Goal: Information Seeking & Learning: Learn about a topic

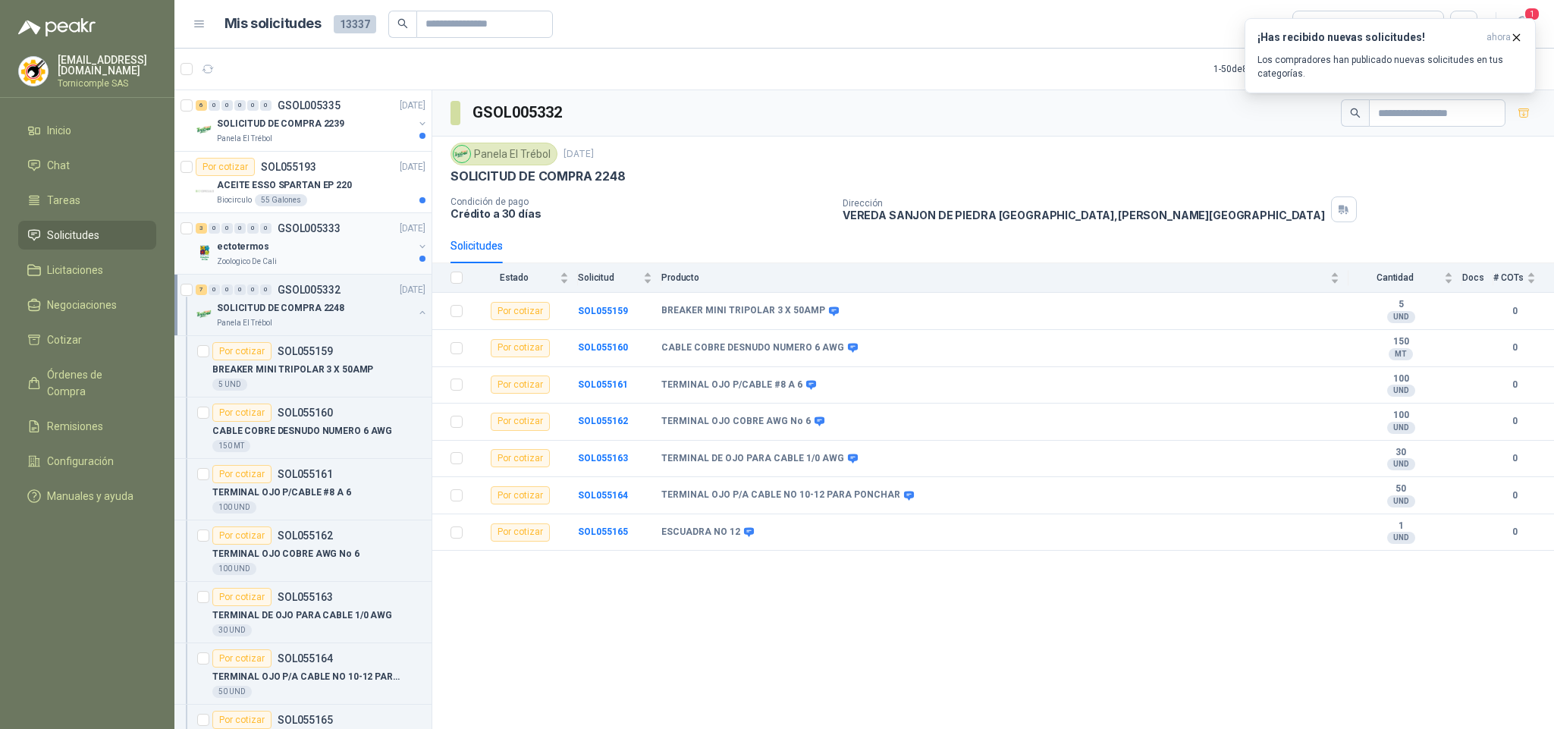
click at [365, 235] on div "3 0 0 0 0 0 GSOL005333 [DATE]" at bounding box center [312, 228] width 233 height 18
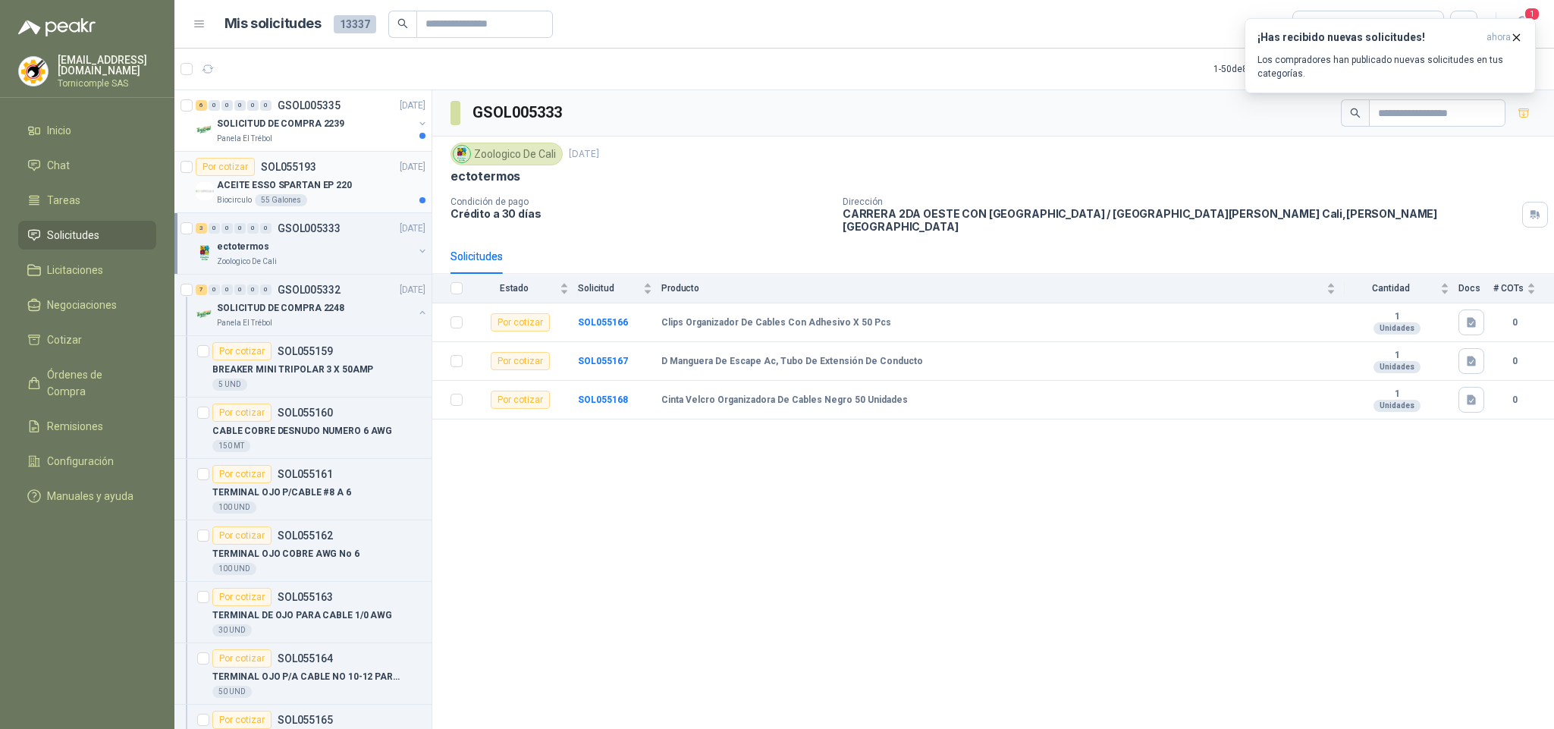
click at [400, 173] on p "[DATE]" at bounding box center [413, 167] width 26 height 14
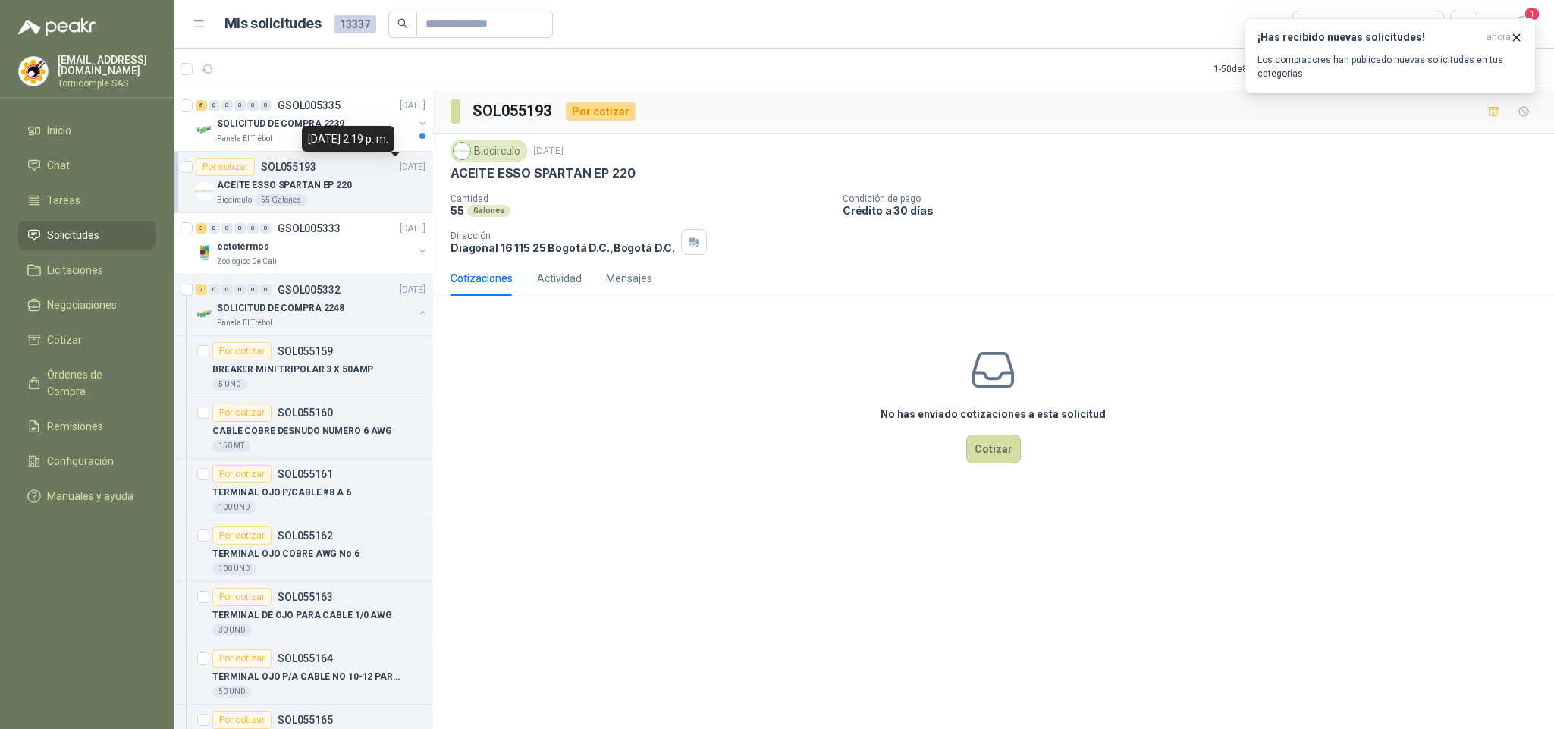
click at [390, 128] on div "[DATE] 2:19 p. m." at bounding box center [348, 139] width 93 height 26
click at [349, 115] on div "SOLICITUD DE COMPRA 2239" at bounding box center [315, 124] width 196 height 18
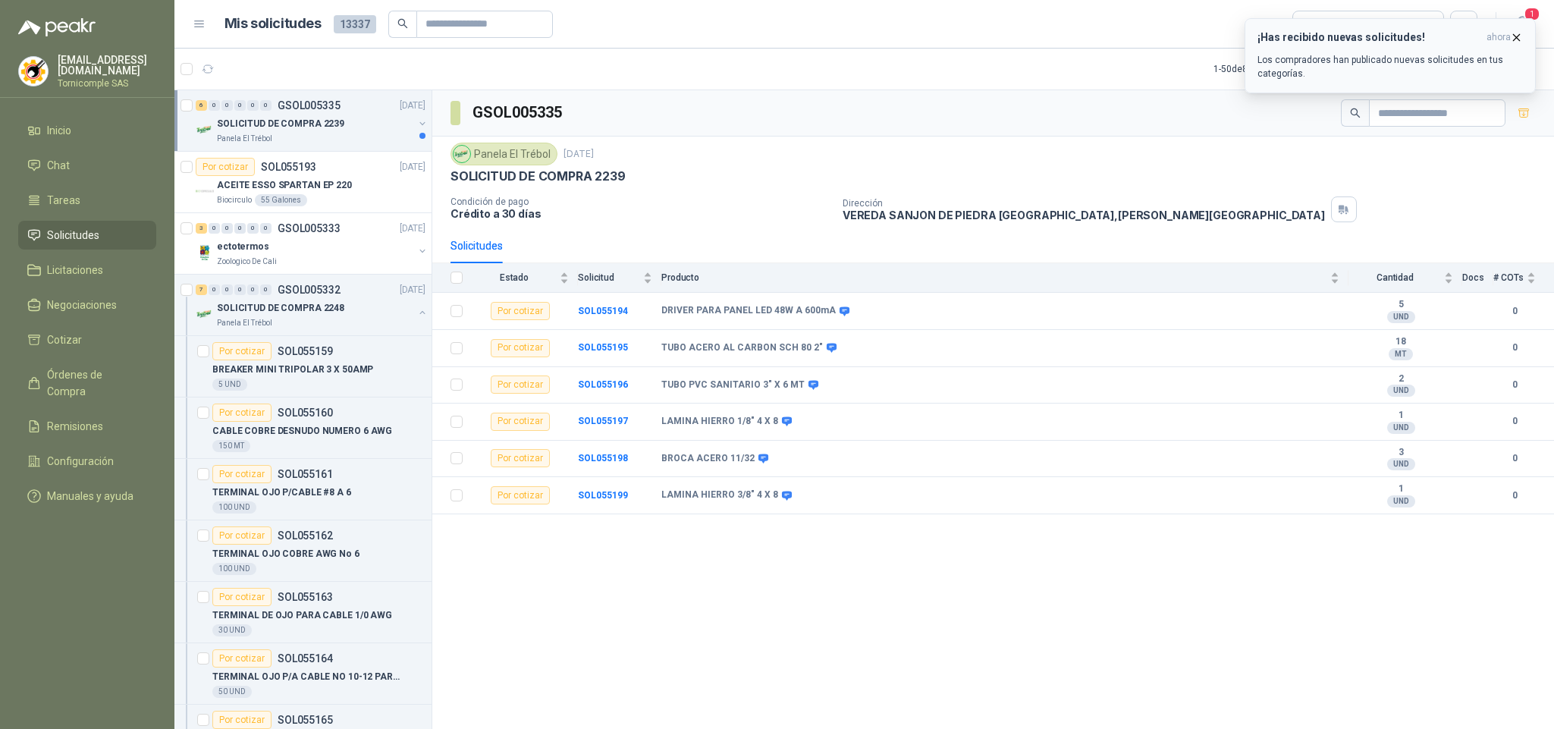
click at [1502, 37] on span "ahora" at bounding box center [1499, 37] width 24 height 13
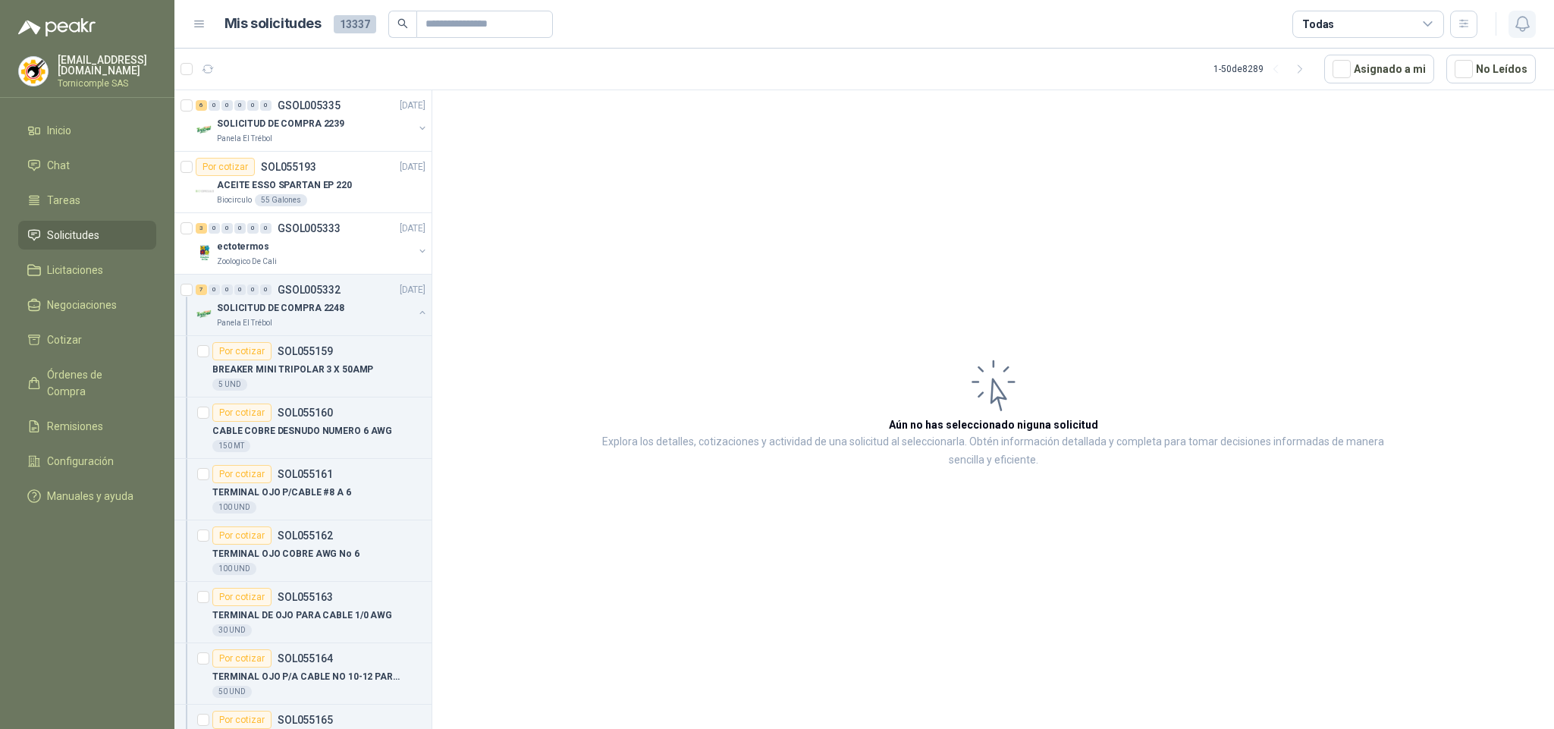
click at [1512, 34] on button "button" at bounding box center [1522, 24] width 27 height 27
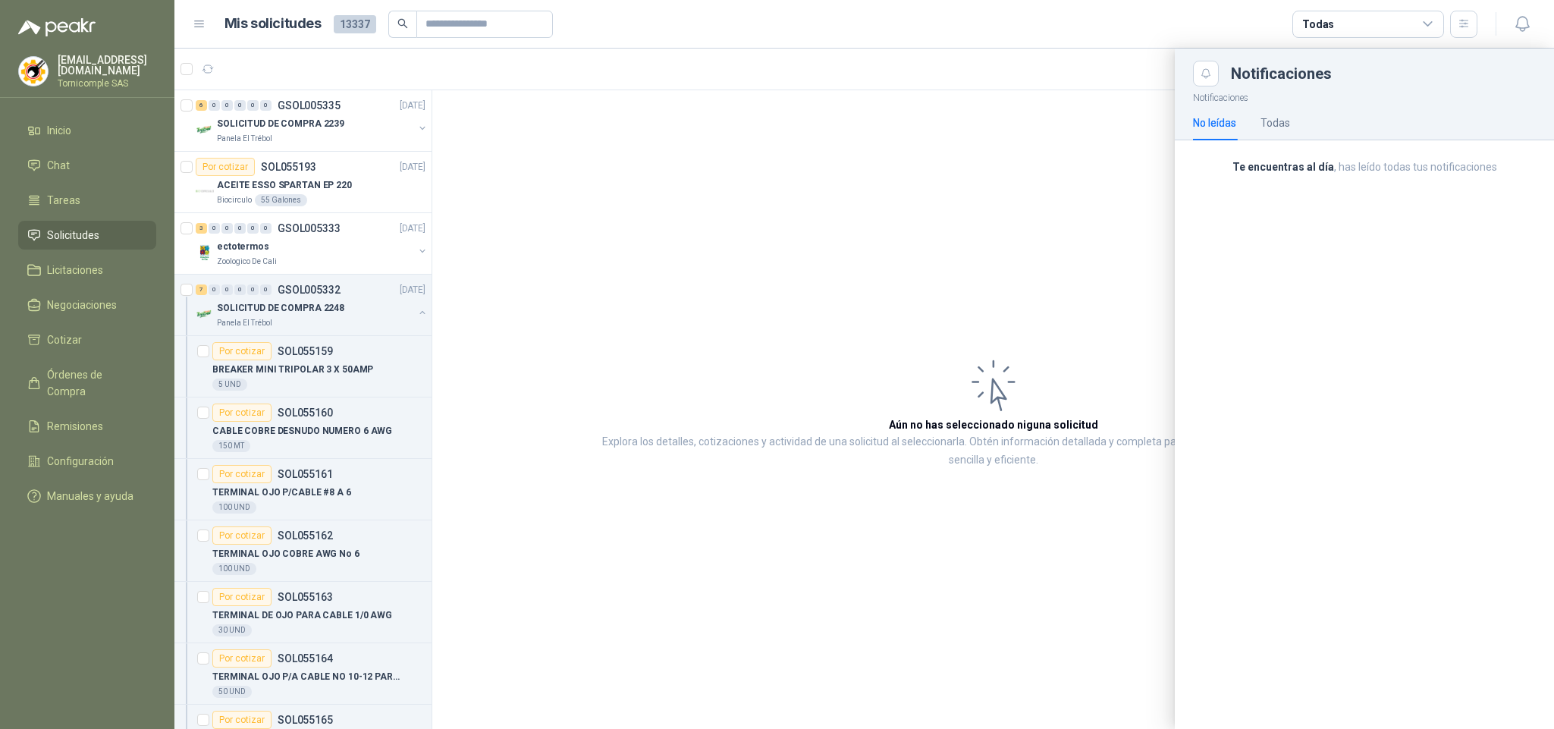
drag, startPoint x: 890, startPoint y: 108, endPoint x: 485, endPoint y: 110, distance: 405.0
click at [888, 108] on div at bounding box center [864, 389] width 1380 height 680
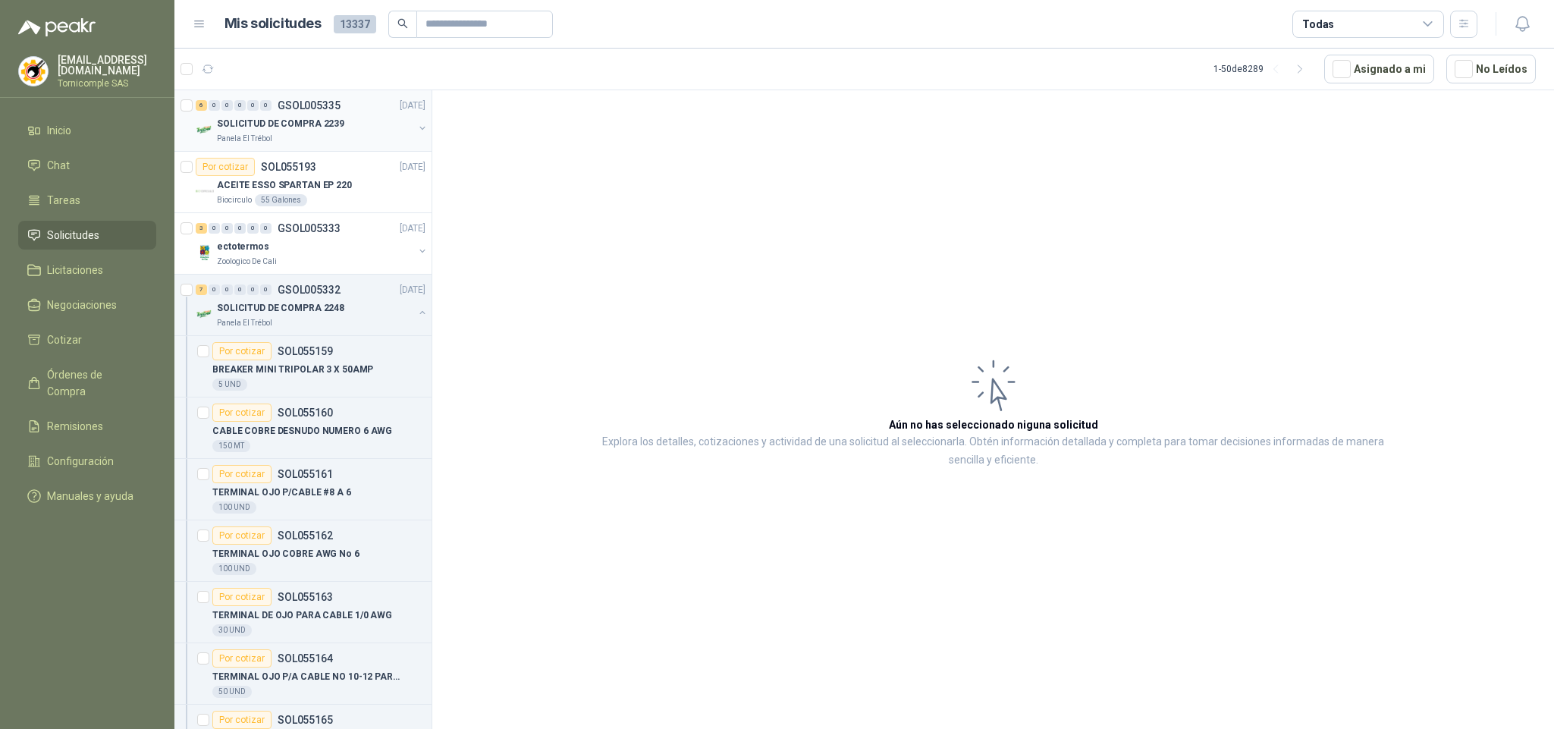
click at [292, 118] on p "SOLICITUD DE COMPRA 2239" at bounding box center [280, 124] width 127 height 14
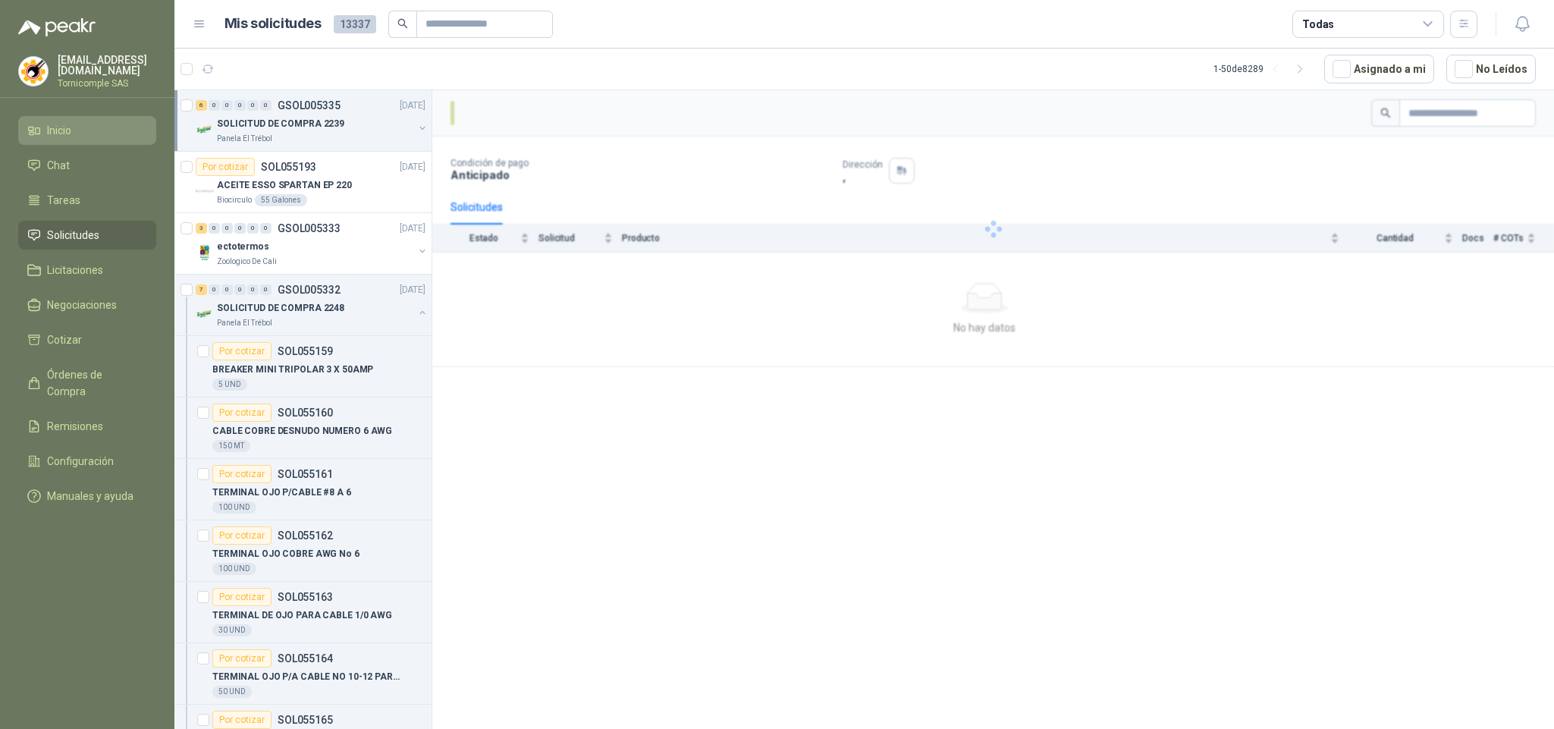
click at [94, 137] on link "Inicio" at bounding box center [87, 130] width 138 height 29
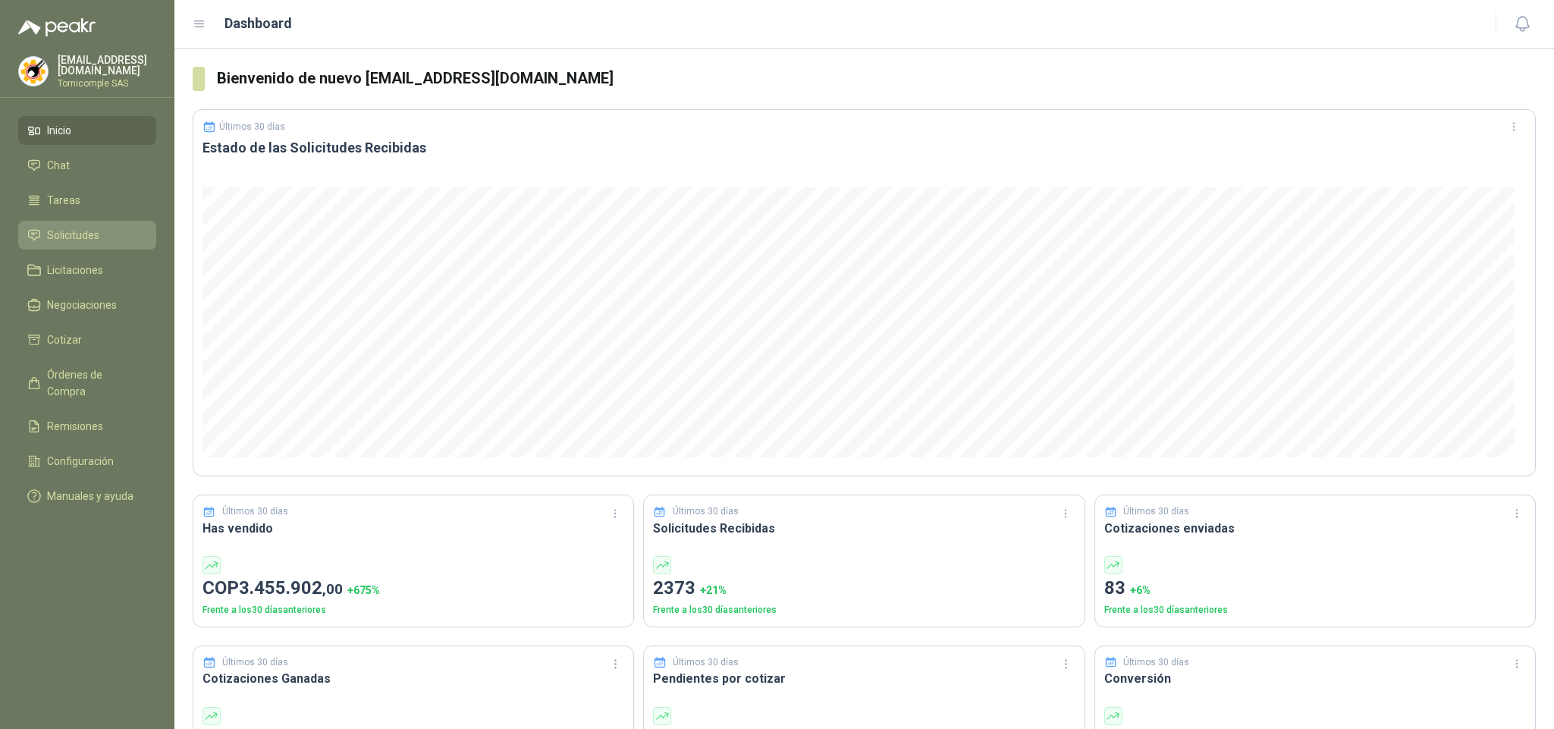
click at [114, 227] on li "Solicitudes" at bounding box center [87, 235] width 120 height 17
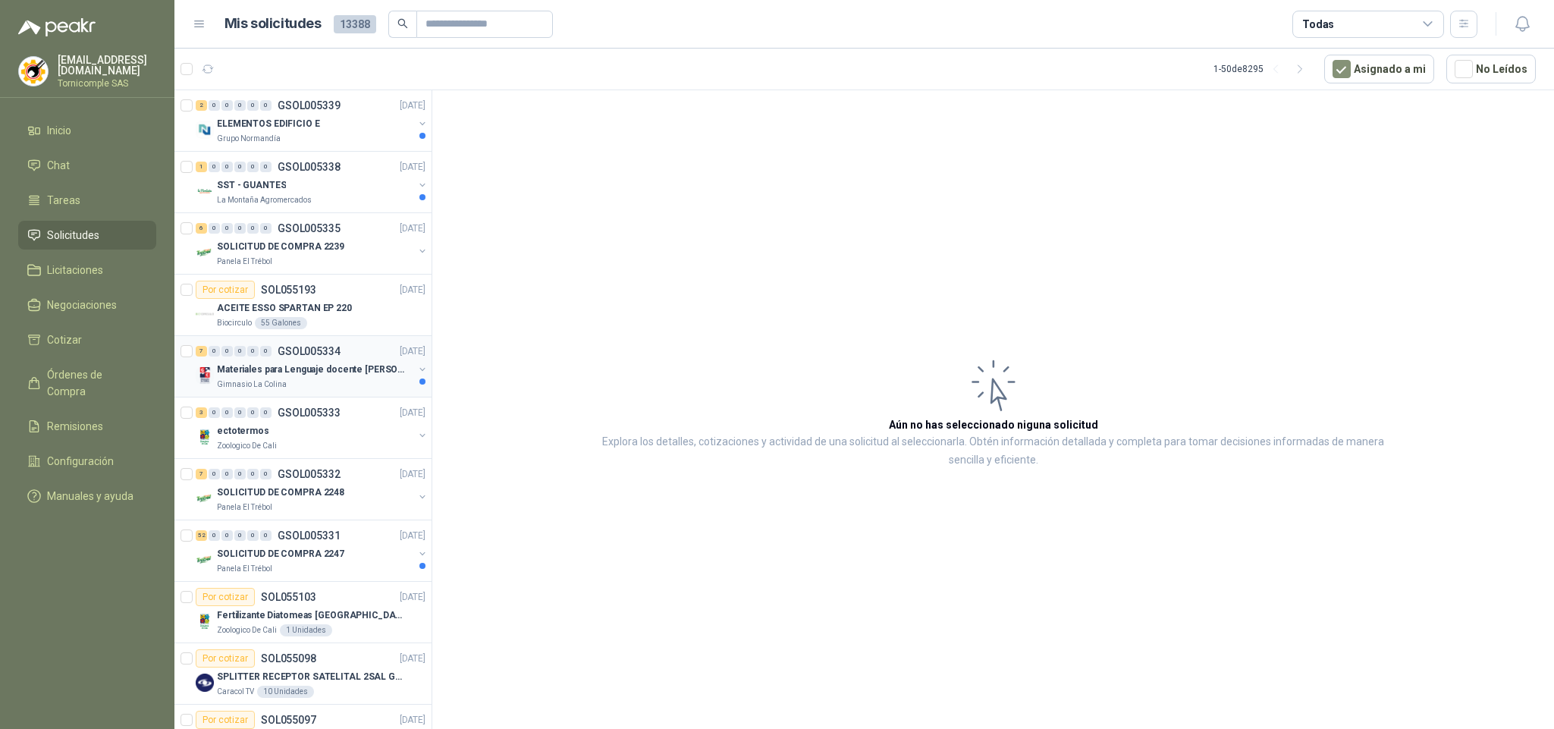
click at [398, 362] on div "Materiales para Lenguaje docente [PERSON_NAME]" at bounding box center [315, 369] width 196 height 18
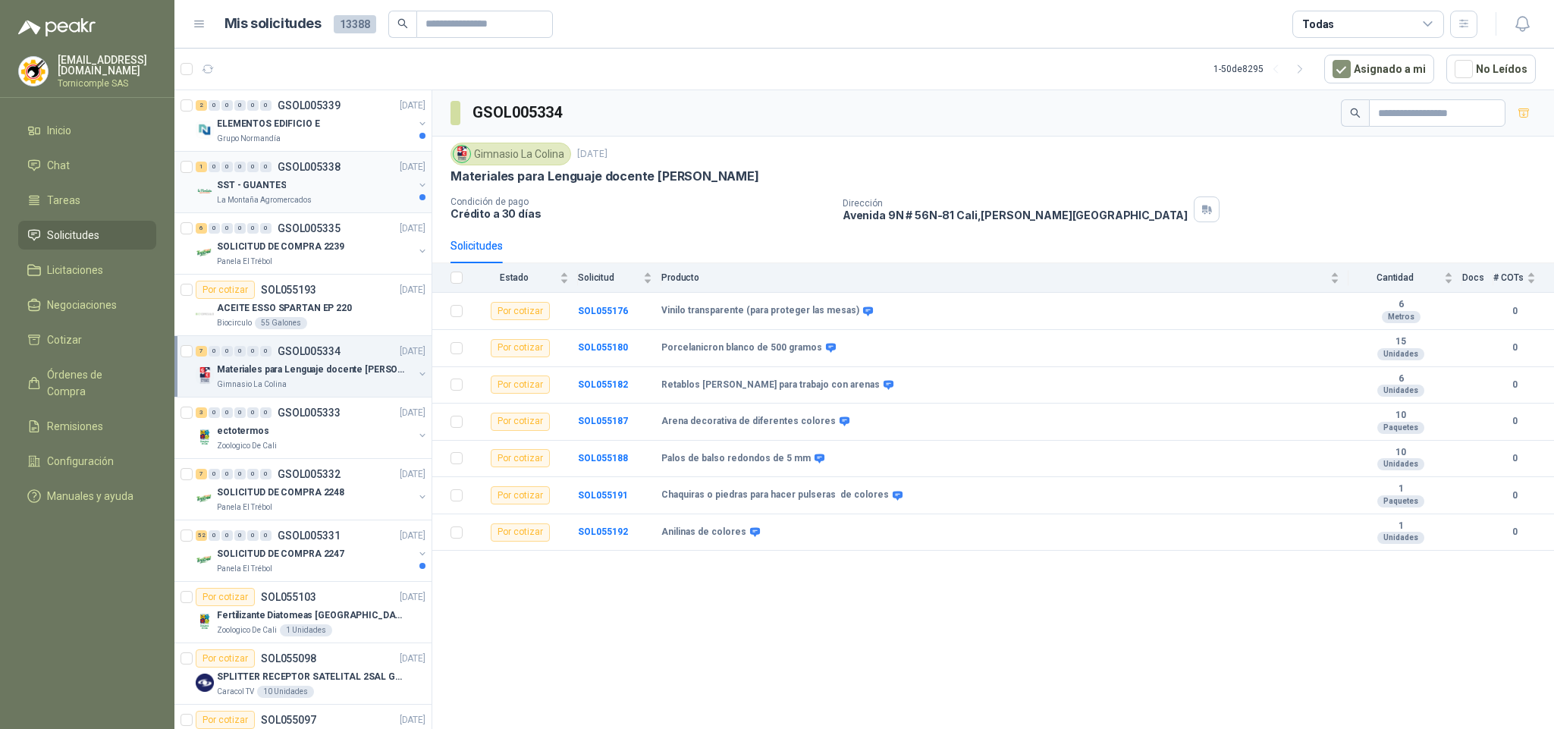
click at [371, 169] on div "1 0 0 0 0 0 GSOL005338 [DATE]" at bounding box center [312, 167] width 233 height 18
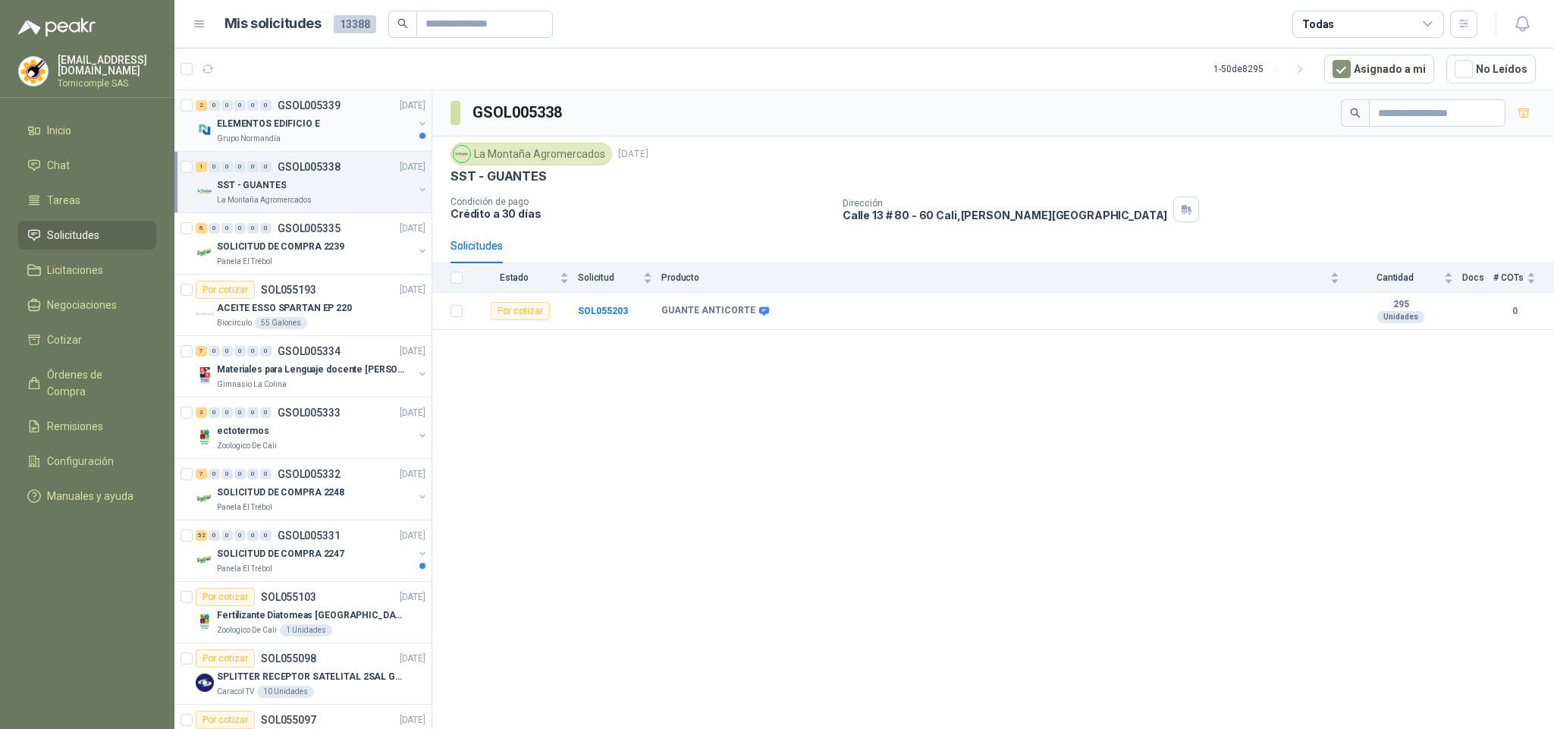
click at [364, 125] on div "ELEMENTOS EDIFICIO E" at bounding box center [315, 124] width 196 height 18
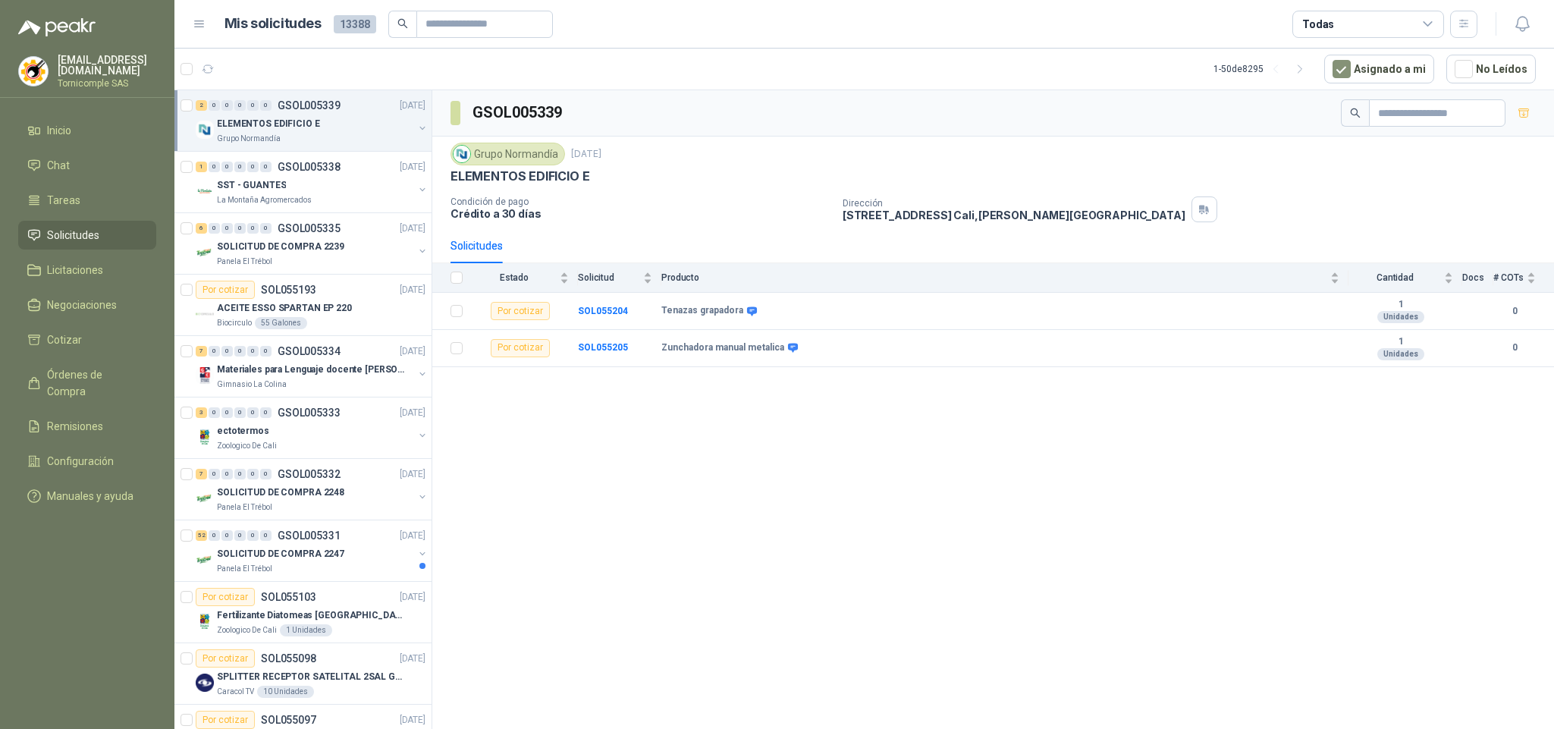
click at [105, 227] on li "Solicitudes" at bounding box center [87, 235] width 120 height 17
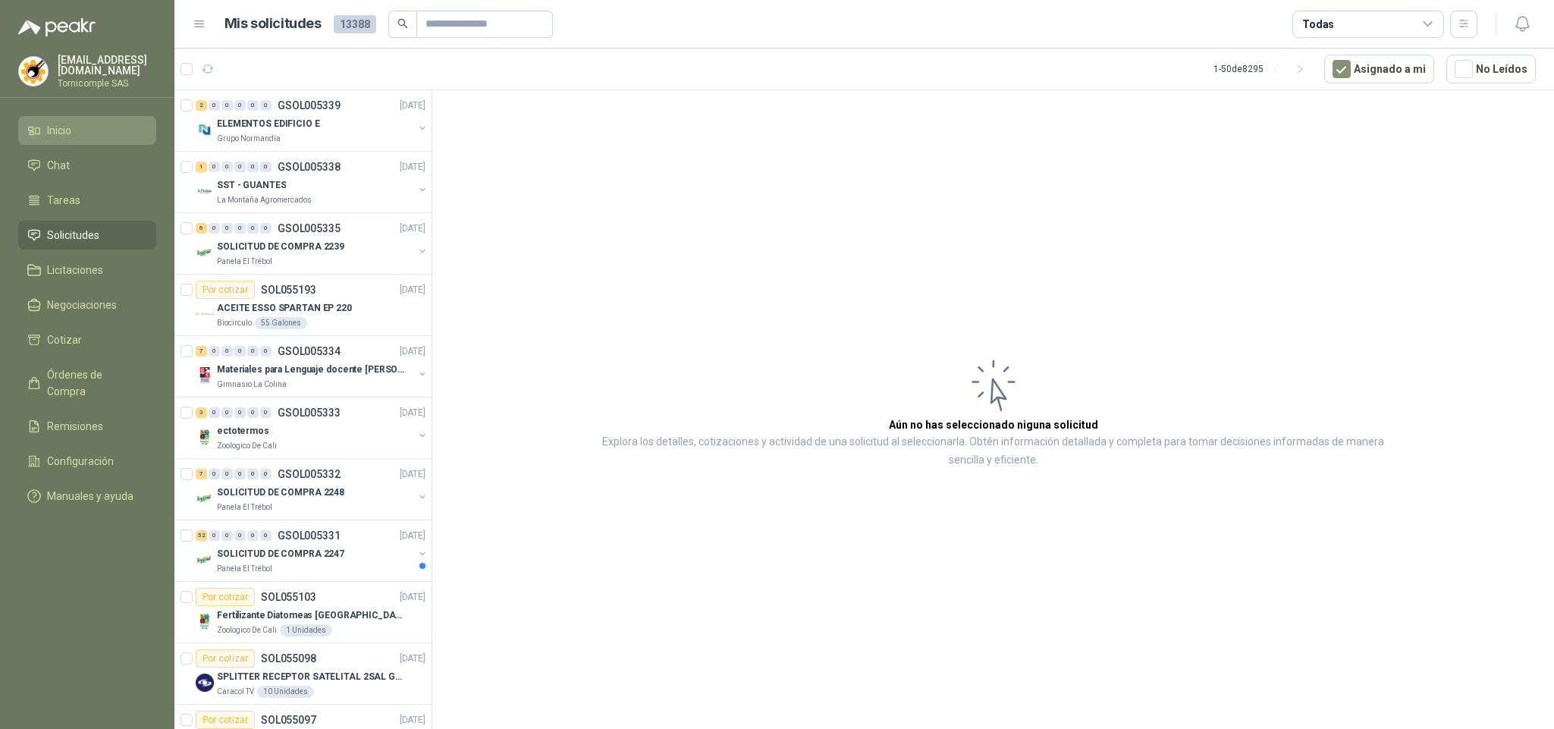
click at [68, 116] on link "Inicio" at bounding box center [87, 130] width 138 height 29
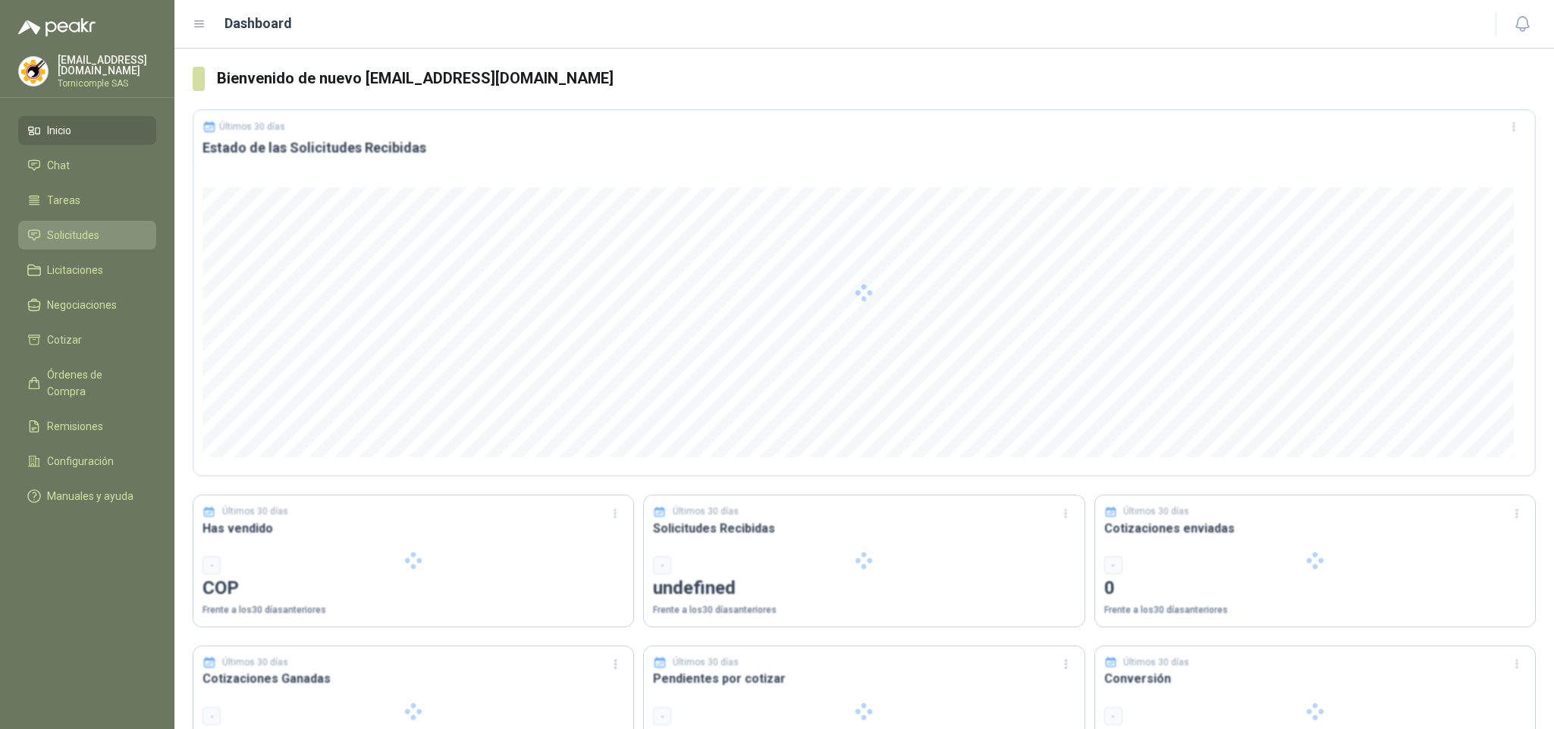
click at [103, 239] on li "Solicitudes" at bounding box center [87, 235] width 120 height 17
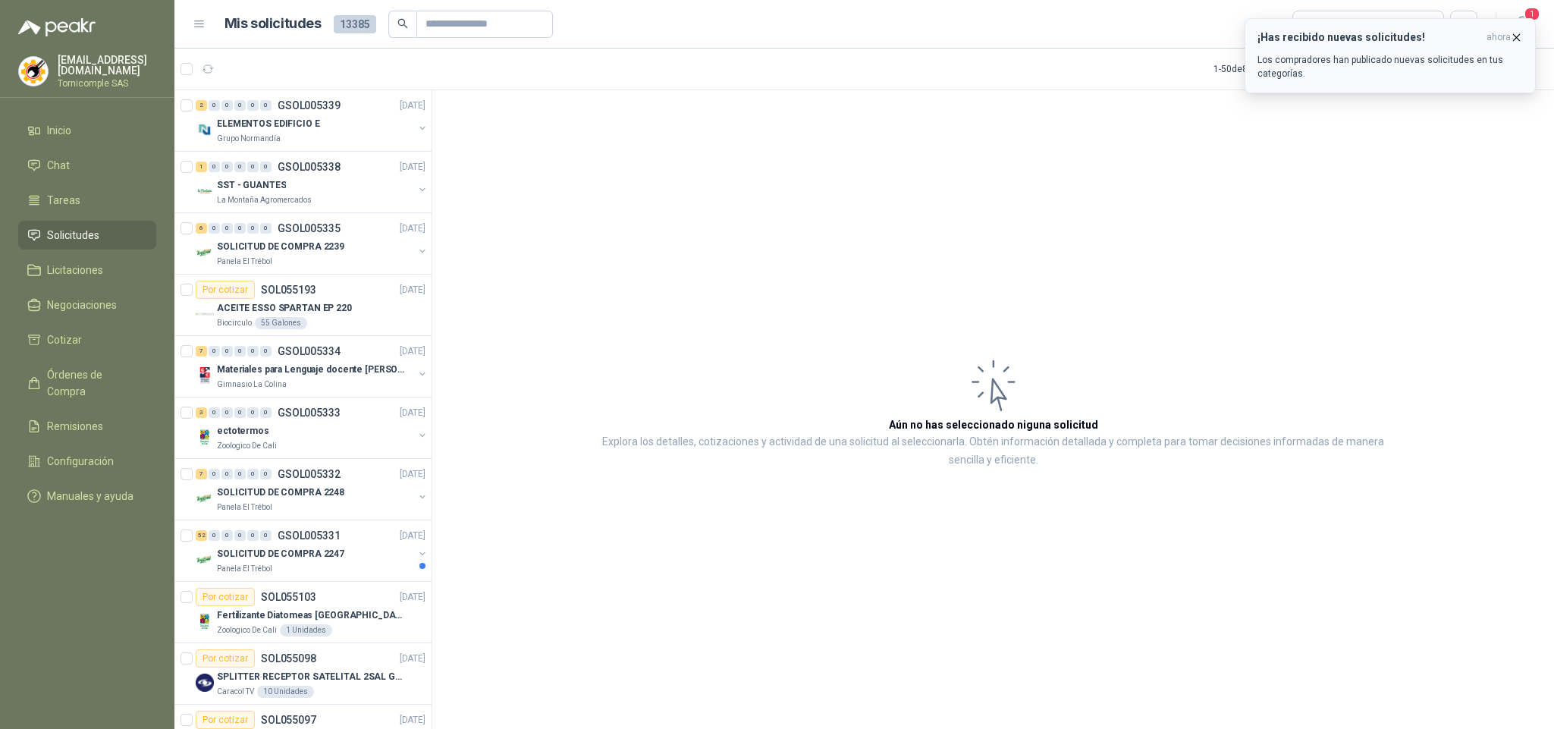
click at [1502, 42] on span "ahora" at bounding box center [1499, 37] width 24 height 13
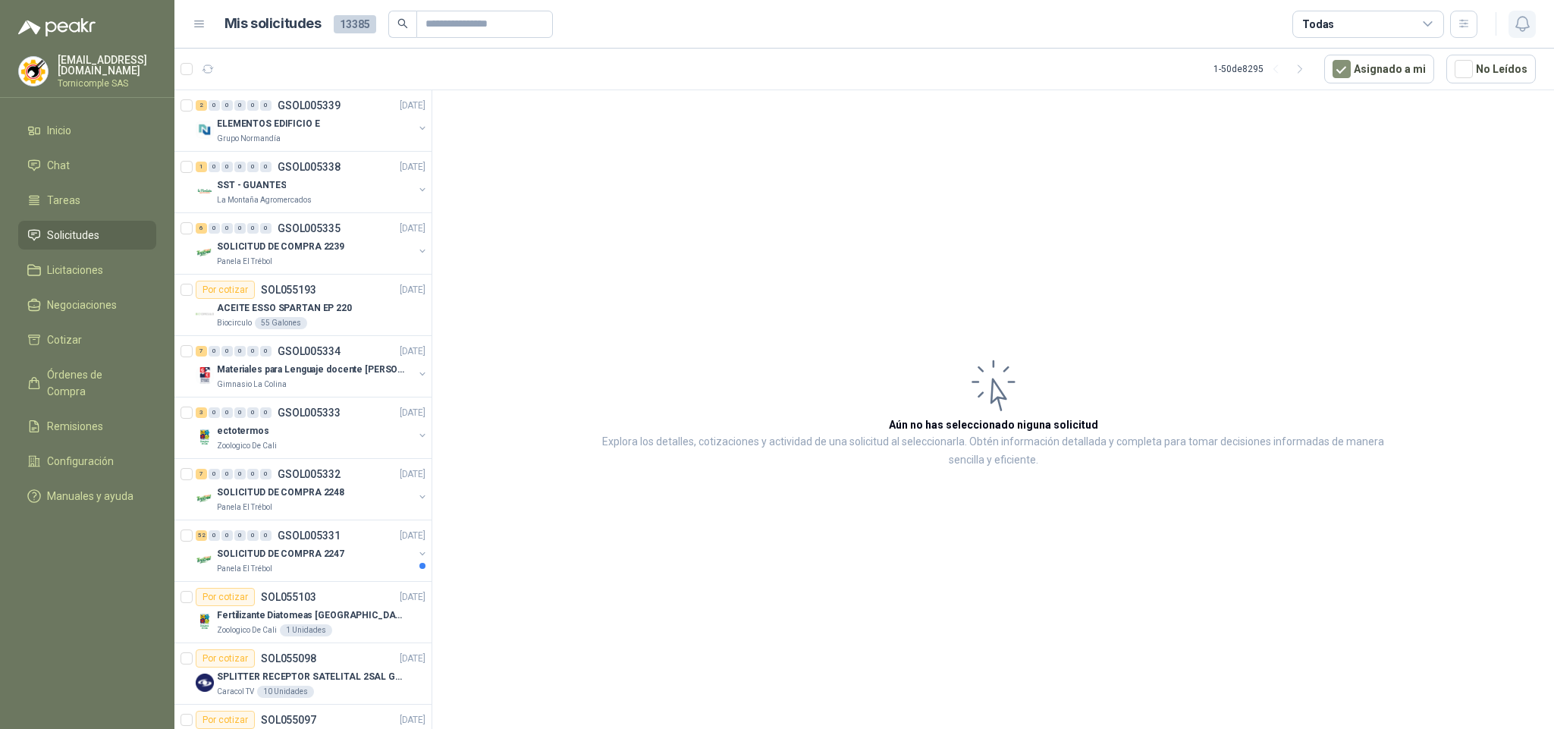
click at [1511, 28] on button "button" at bounding box center [1522, 24] width 27 height 27
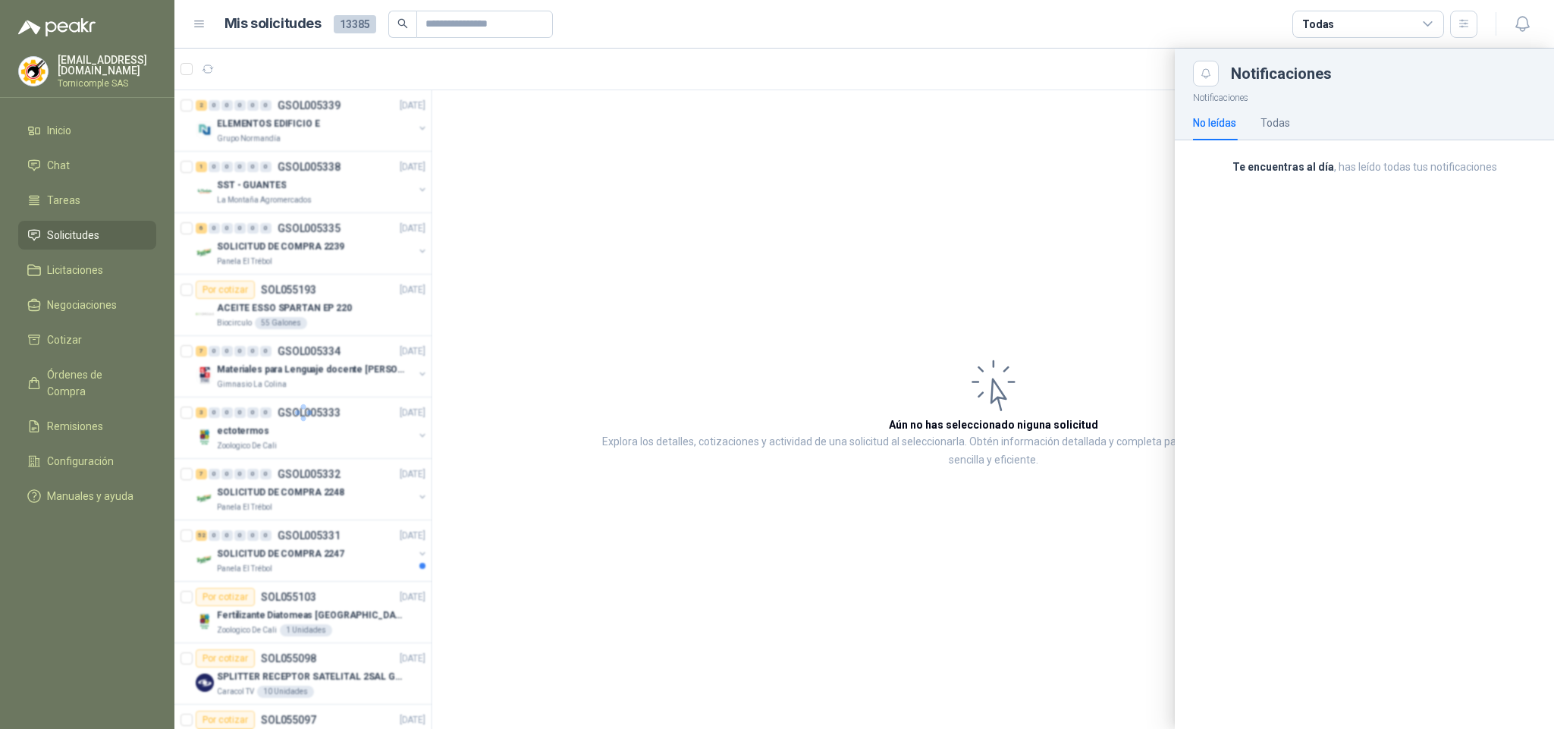
click at [1430, 191] on div "Notificaciones No leídas Todas Te encuentras al día , has leído todas tus notif…" at bounding box center [1364, 407] width 379 height 642
click at [969, 212] on div at bounding box center [864, 389] width 1380 height 680
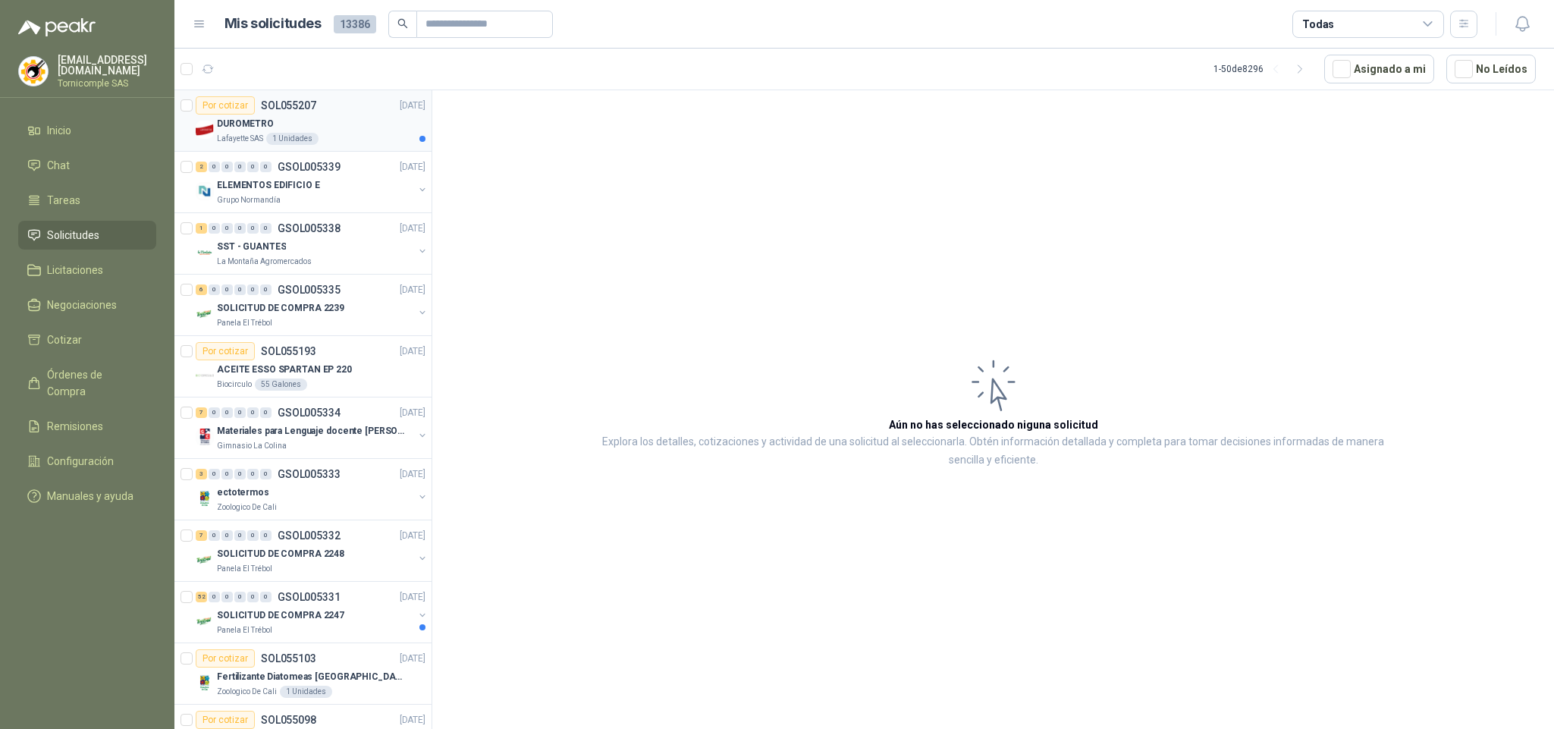
click at [339, 130] on div "DUROMETRO" at bounding box center [321, 124] width 209 height 18
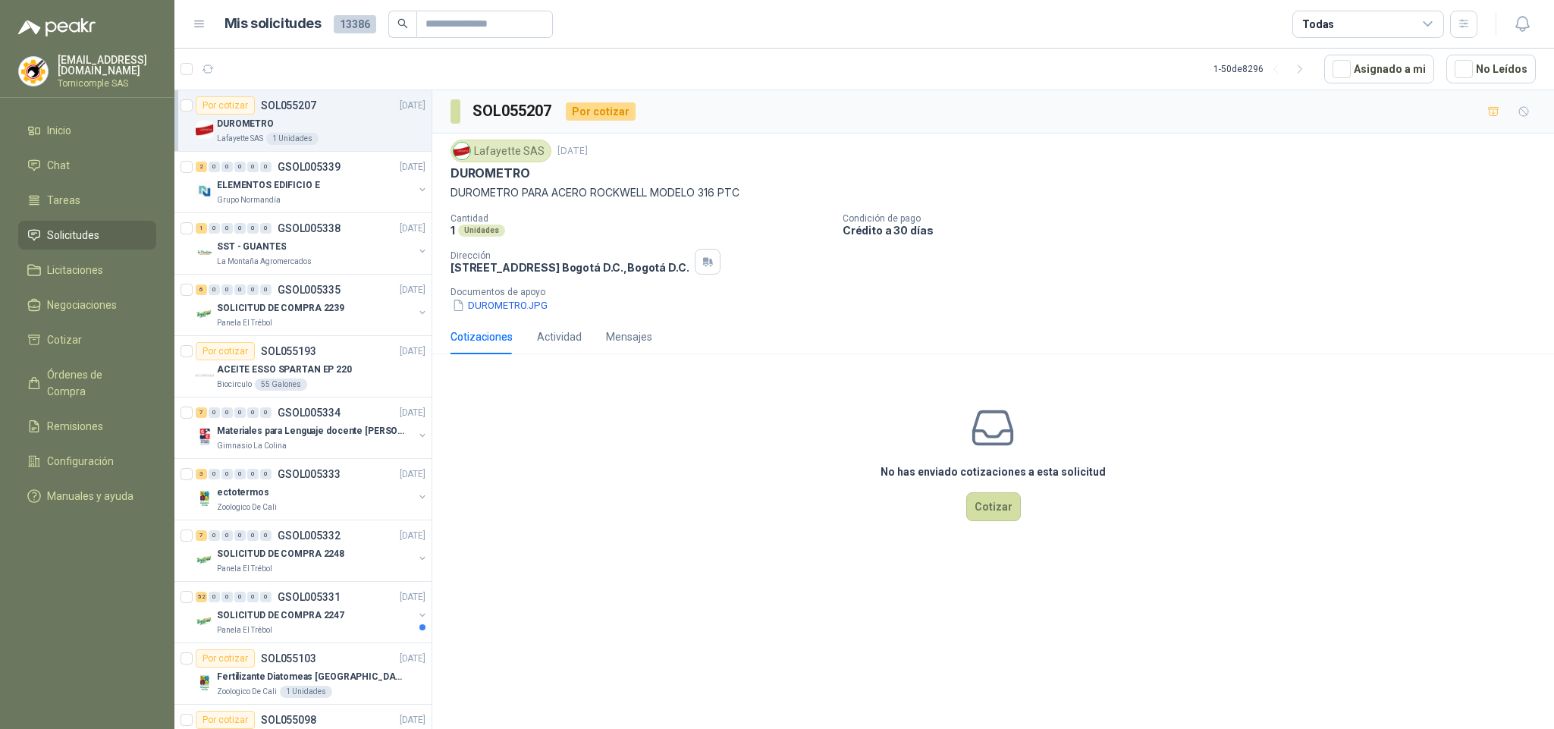
click at [529, 297] on p "Documentos de apoyo" at bounding box center [999, 292] width 1097 height 11
click at [529, 307] on button "DUROMETRO.JPG" at bounding box center [500, 305] width 99 height 16
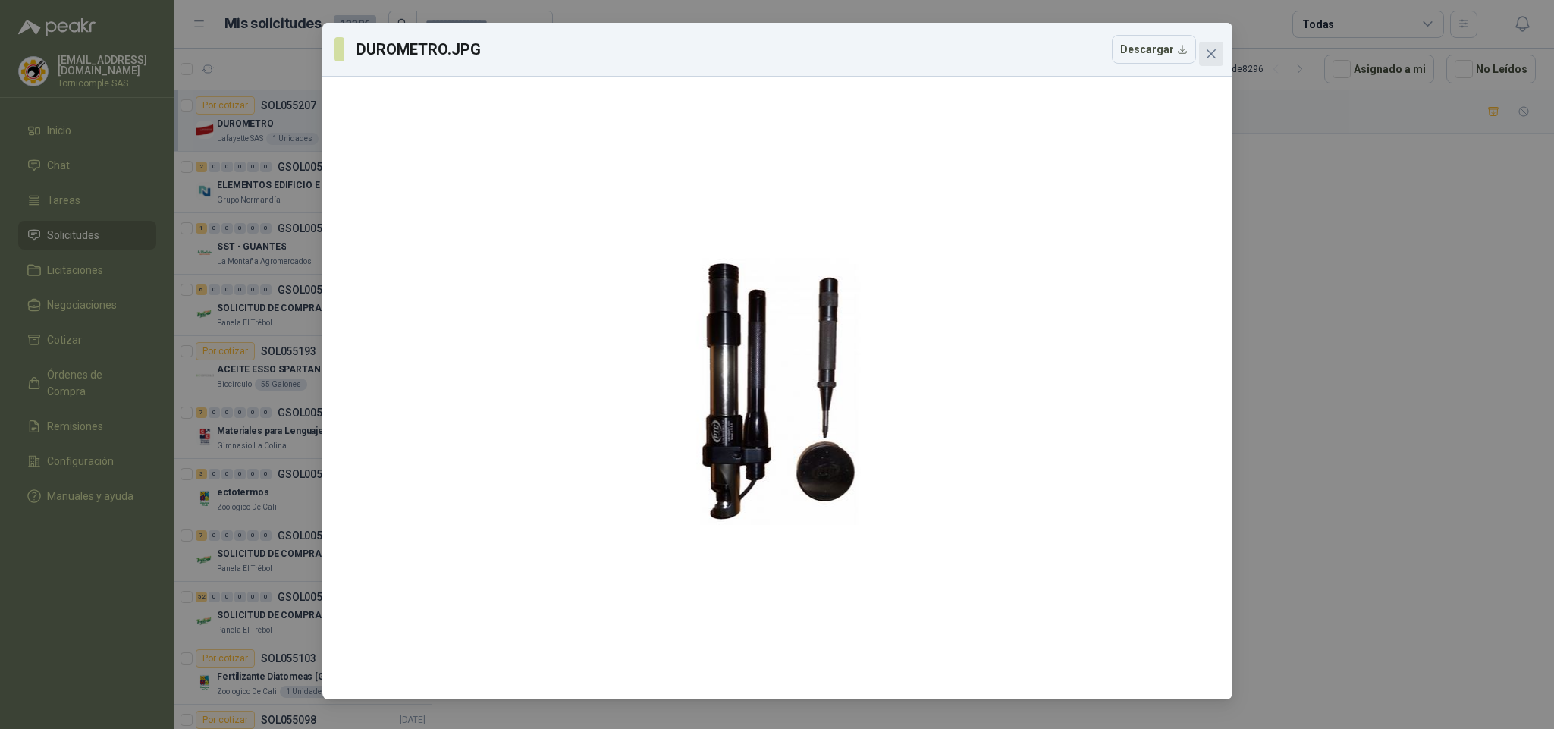
click at [1207, 58] on icon "close" at bounding box center [1210, 53] width 9 height 9
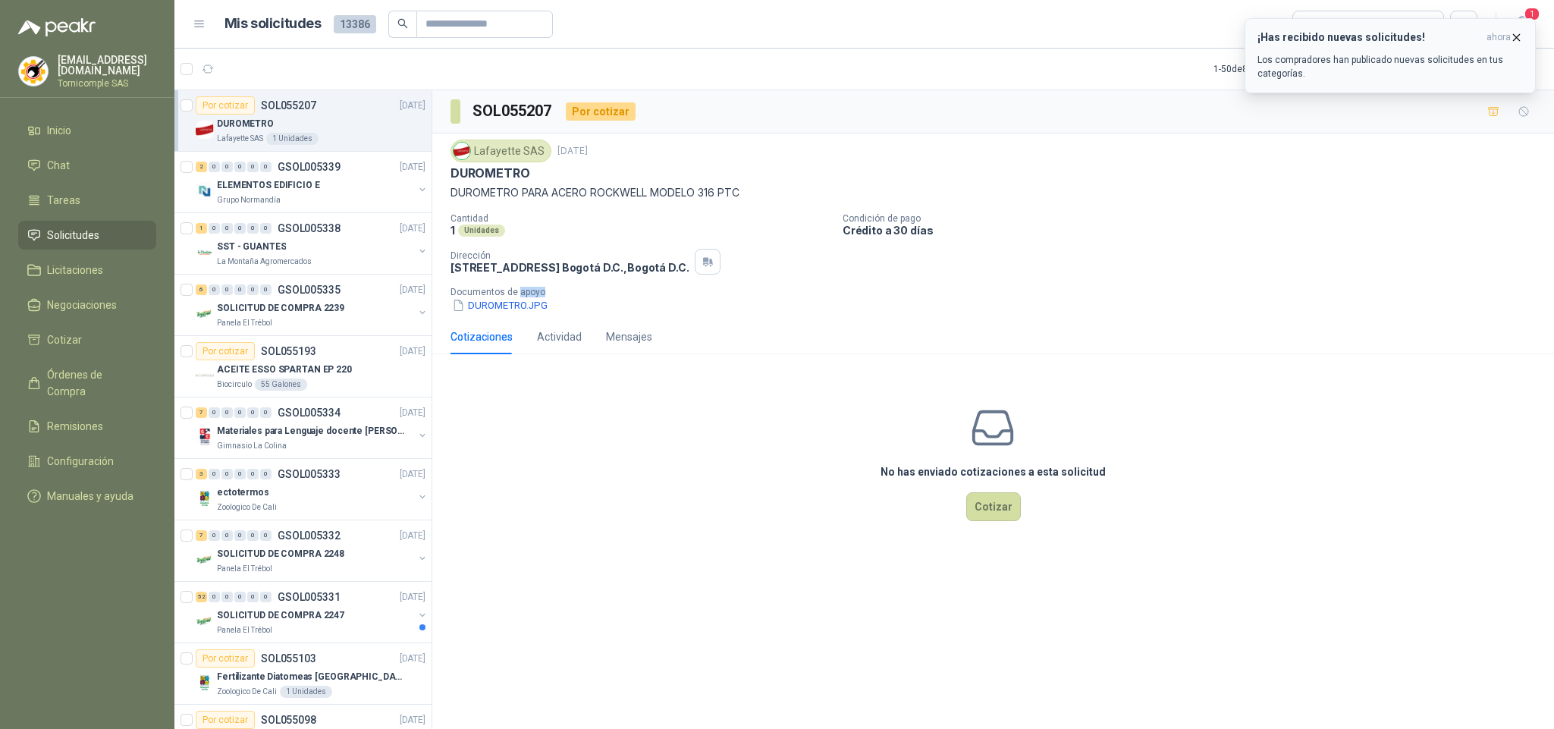
click at [1461, 60] on p "Los compradores han publicado nuevas solicitudes en tus categorías." at bounding box center [1390, 66] width 265 height 27
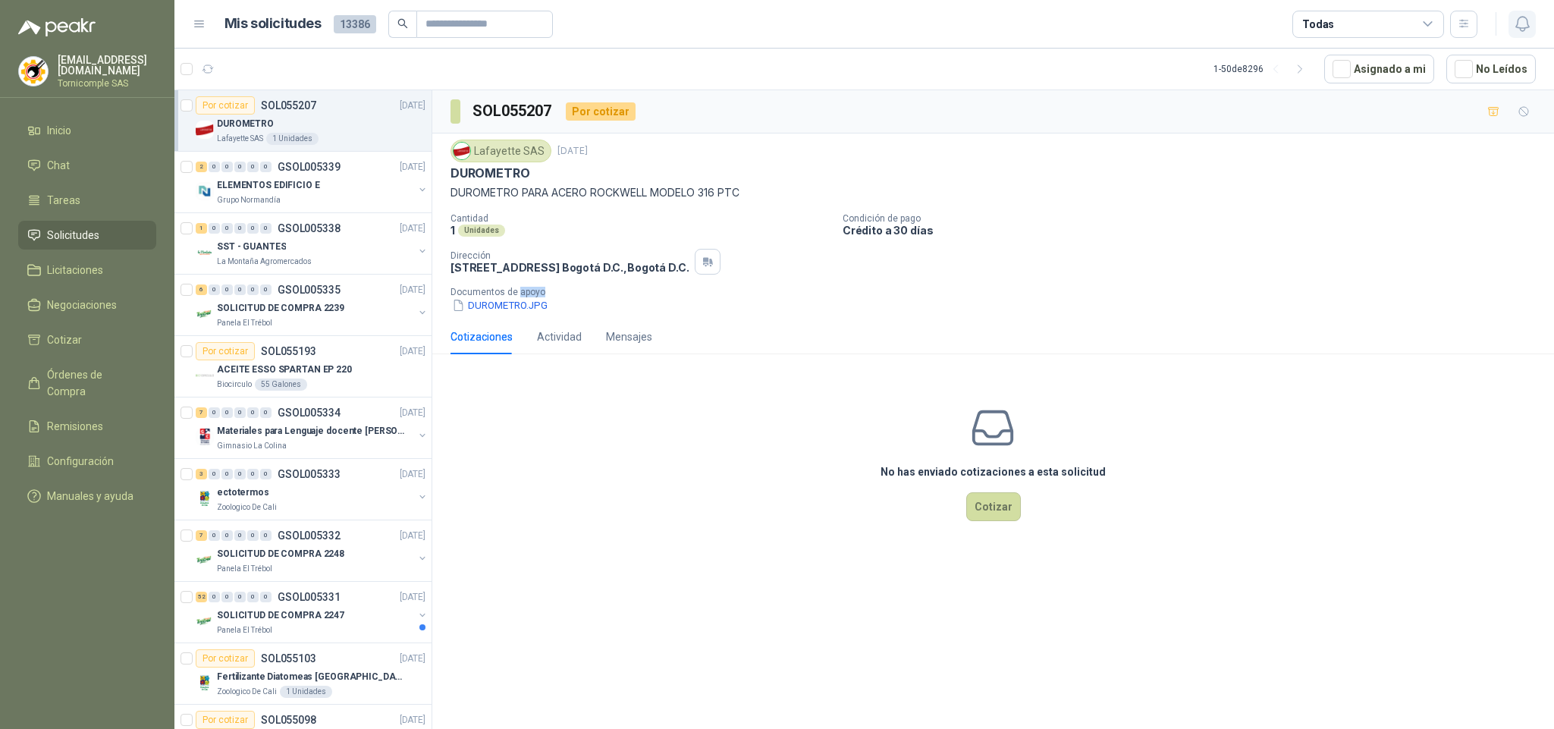
click at [1516, 32] on icon "button" at bounding box center [1522, 23] width 19 height 19
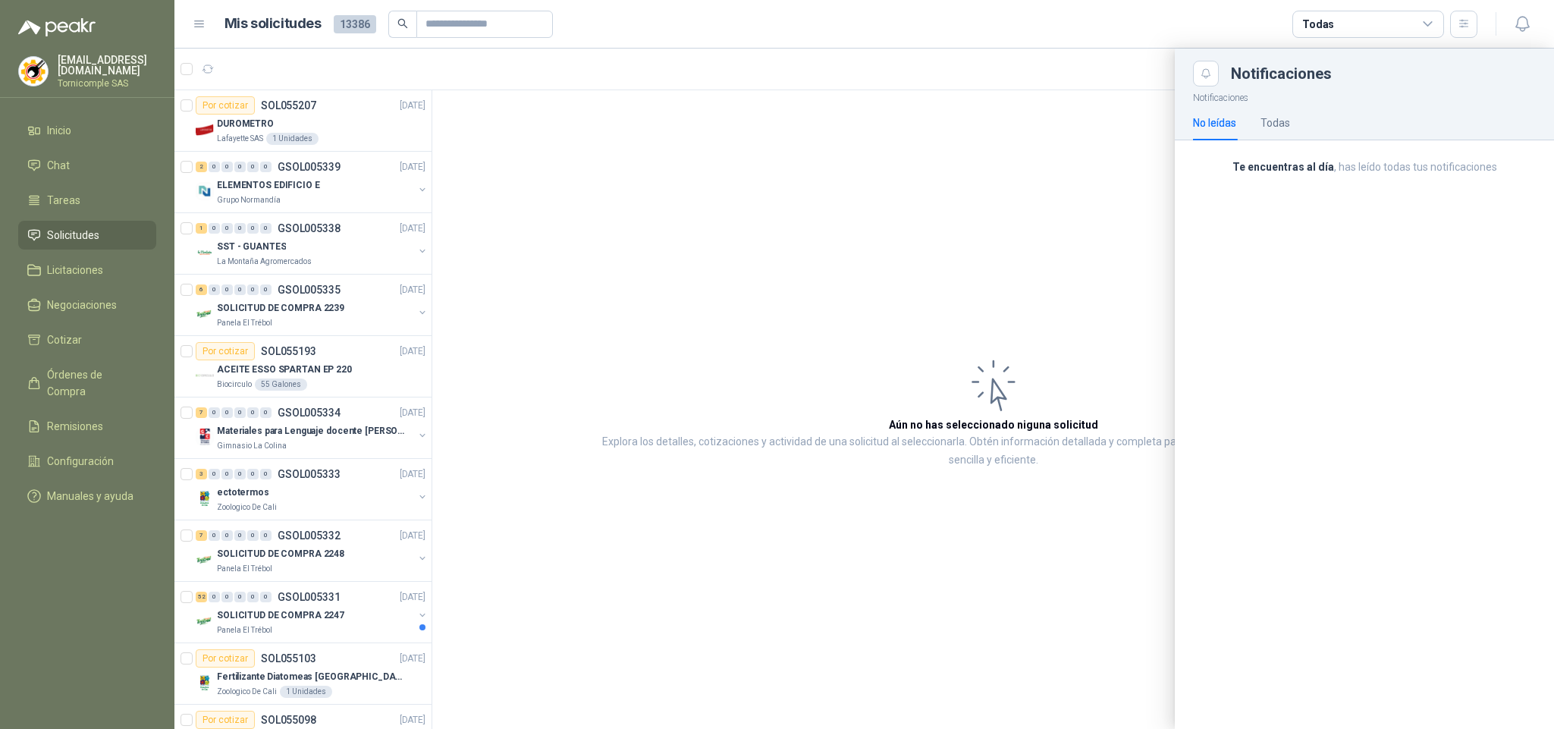
click at [1327, 285] on div "Notificaciones No leídas Todas Te encuentras al día , has leído todas tus notif…" at bounding box center [1364, 407] width 379 height 642
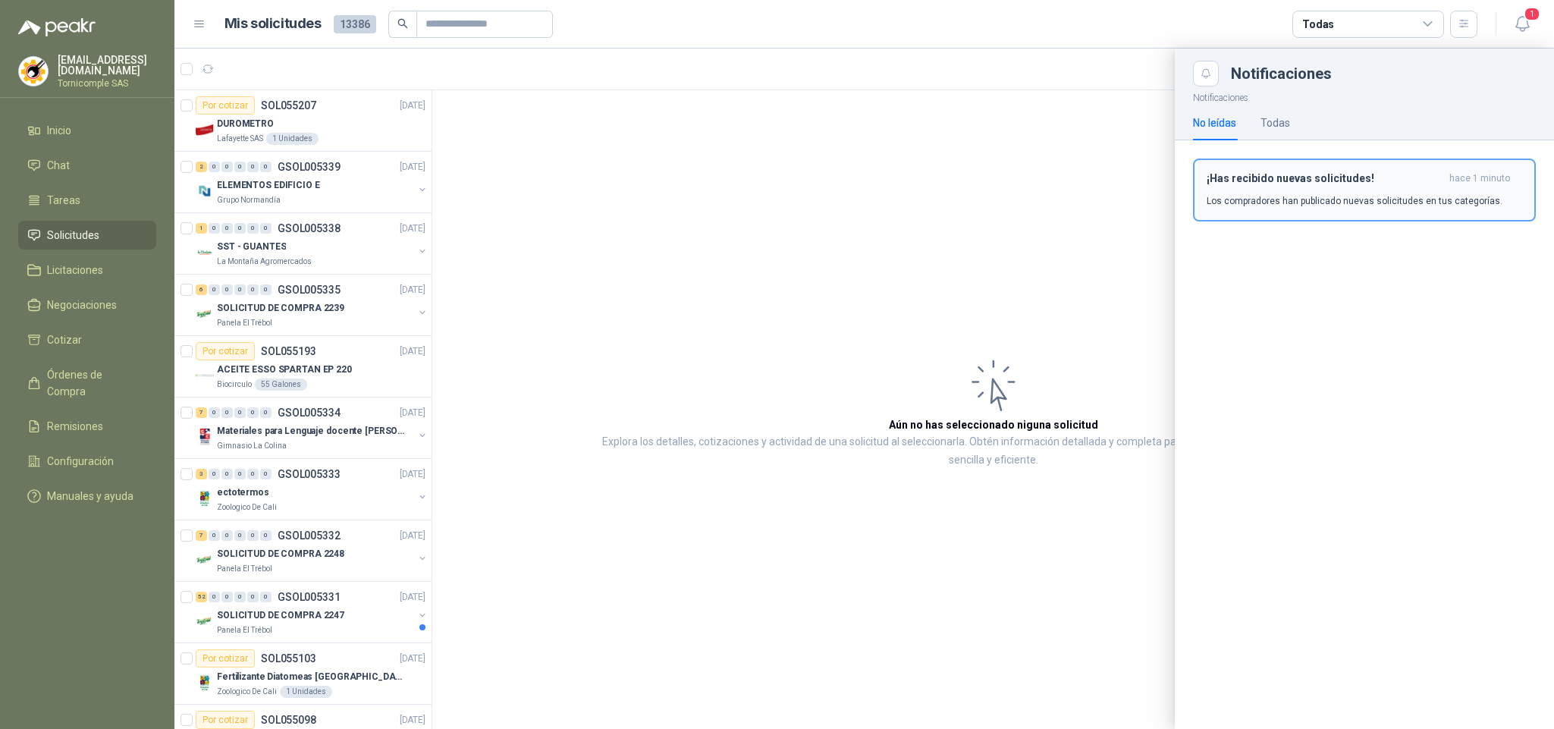
click at [1397, 194] on p "Los compradores han publicado nuevas solicitudes en tus categorías." at bounding box center [1355, 201] width 296 height 14
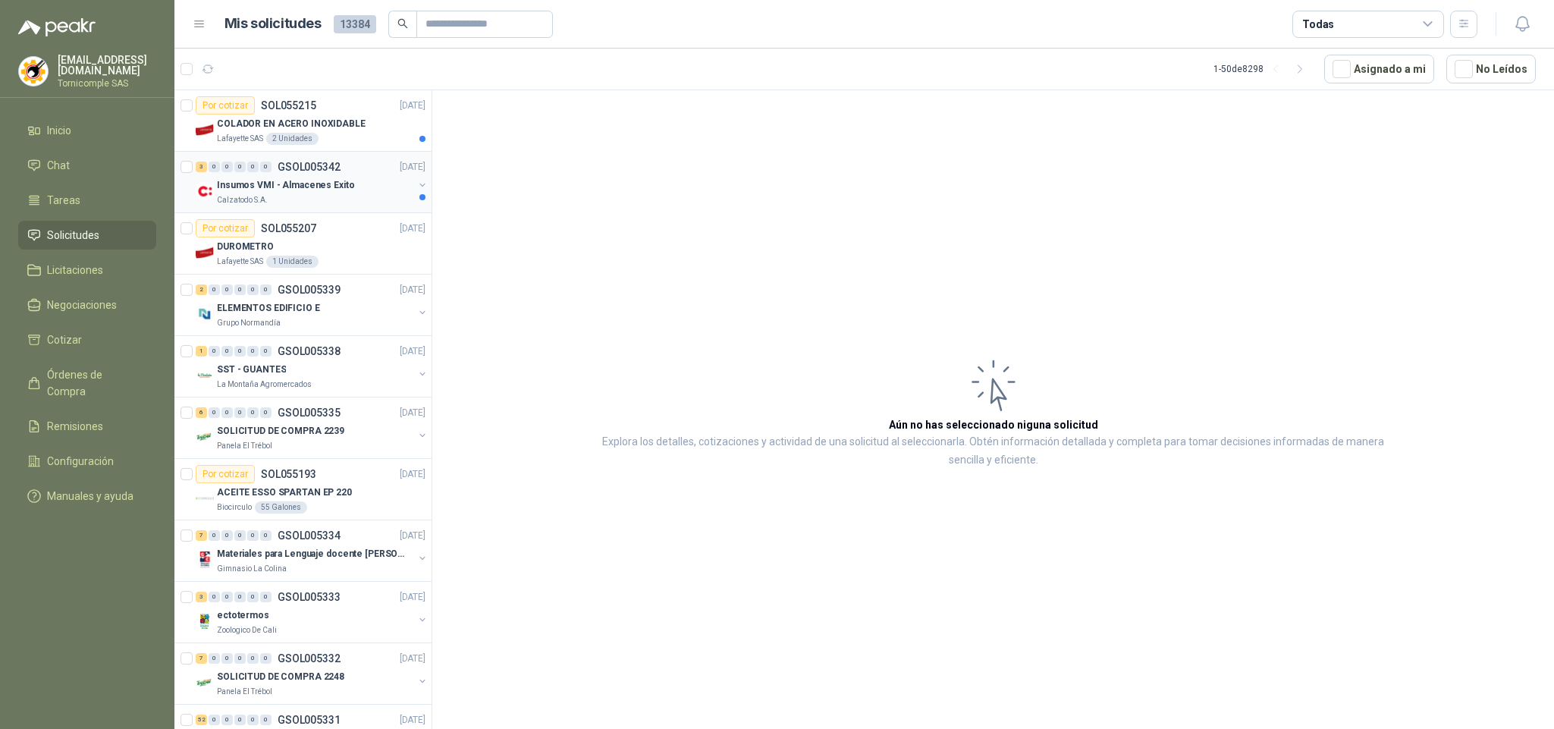
click at [383, 201] on div "Calzatodo S.A." at bounding box center [315, 200] width 196 height 12
